Goal: Check status: Check status

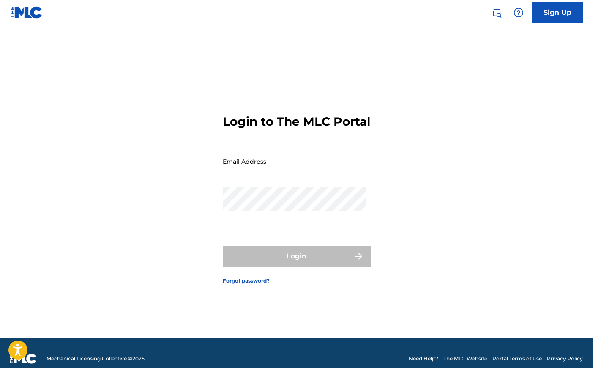
type input "[EMAIL_ADDRESS][DOMAIN_NAME]"
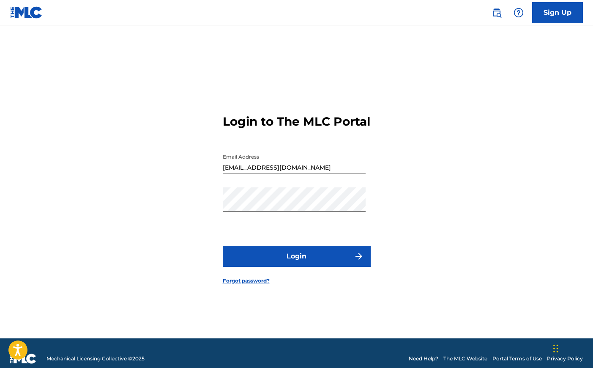
click at [319, 262] on button "Login" at bounding box center [297, 255] width 148 height 21
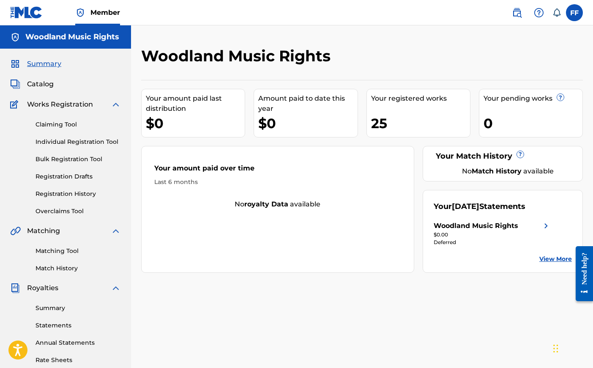
click at [36, 86] on span "Catalog" at bounding box center [40, 84] width 27 height 10
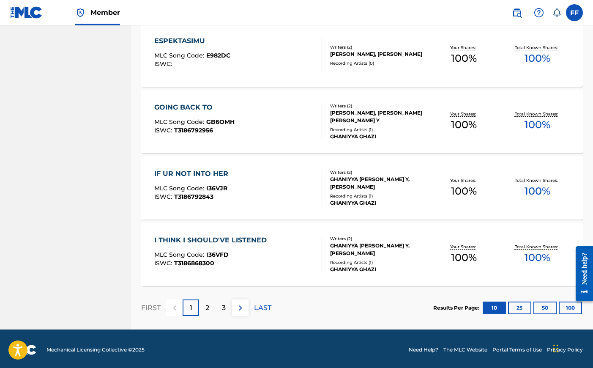
scroll to position [600, 0]
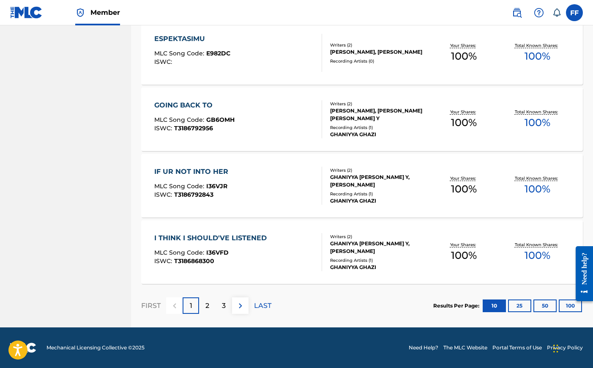
click at [521, 301] on button "25" at bounding box center [519, 305] width 23 height 13
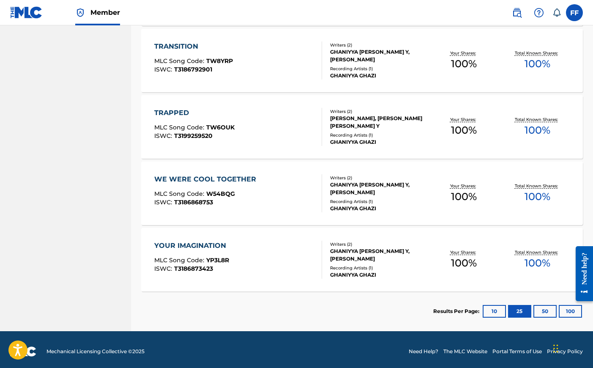
scroll to position [1591, 0]
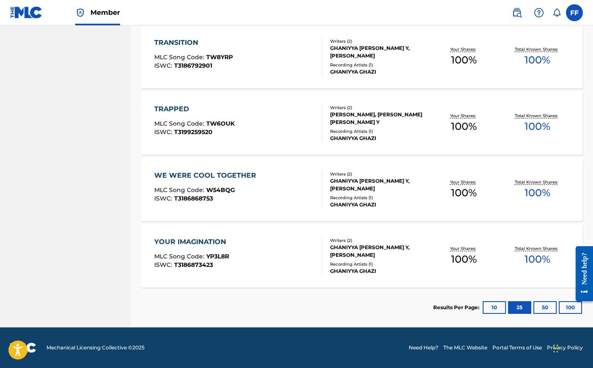
click at [549, 305] on button "50" at bounding box center [544, 307] width 23 height 13
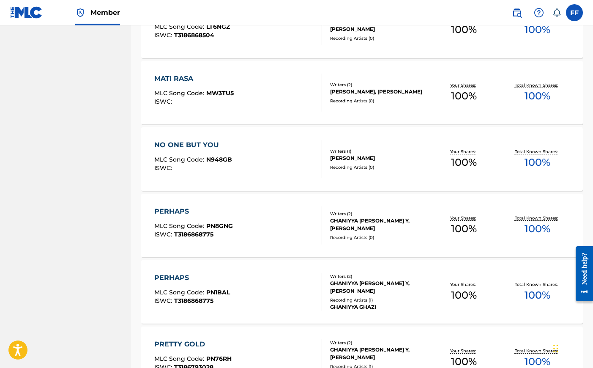
scroll to position [802, 0]
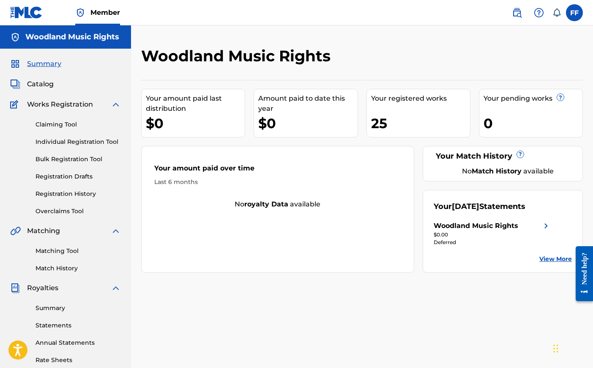
click at [65, 327] on link "Statements" at bounding box center [77, 325] width 85 height 9
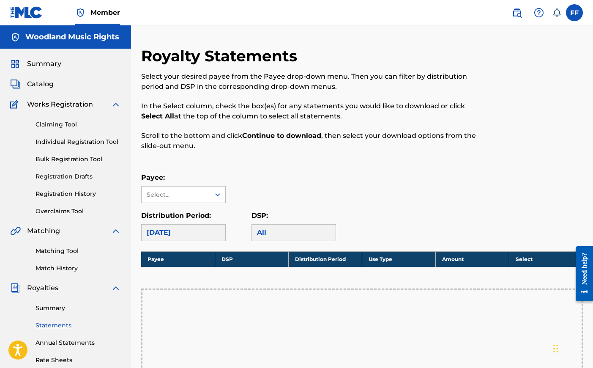
scroll to position [113, 0]
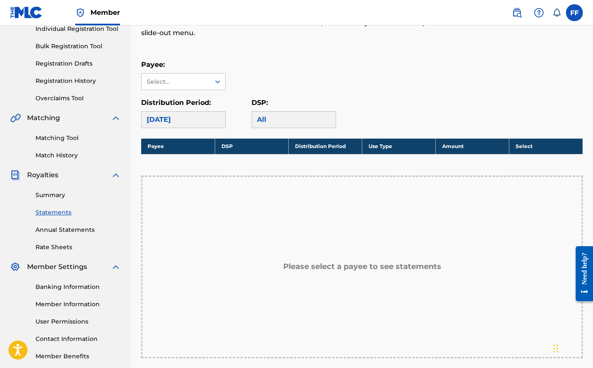
click at [194, 121] on div "[DATE]" at bounding box center [183, 119] width 85 height 17
click at [213, 82] on div at bounding box center [217, 81] width 15 height 15
click at [184, 104] on div "Woodland Music Rights" at bounding box center [184, 105] width 84 height 31
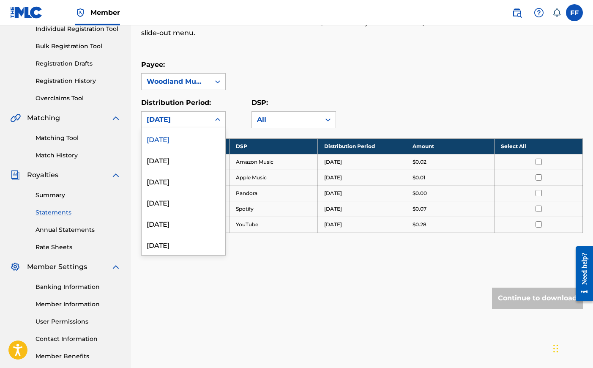
click at [214, 120] on icon at bounding box center [217, 119] width 8 height 8
click at [168, 209] on div "[DATE]" at bounding box center [184, 201] width 84 height 21
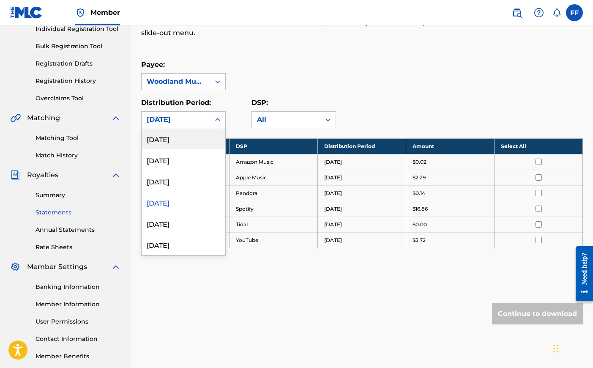
click at [216, 118] on icon at bounding box center [217, 119] width 8 height 8
click at [179, 183] on div "[DATE]" at bounding box center [184, 180] width 84 height 21
click at [200, 124] on div "[DATE]" at bounding box center [176, 120] width 58 height 10
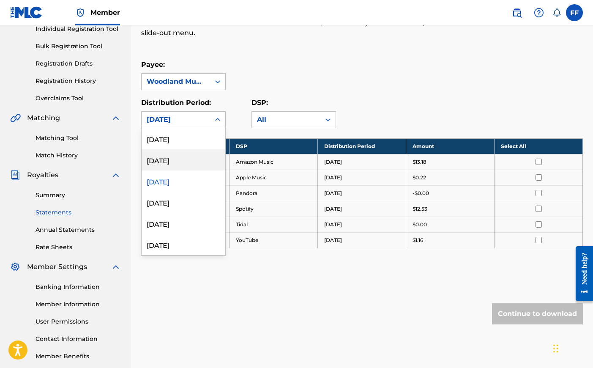
click at [177, 165] on div "[DATE]" at bounding box center [184, 159] width 84 height 21
